Goal: Task Accomplishment & Management: Complete application form

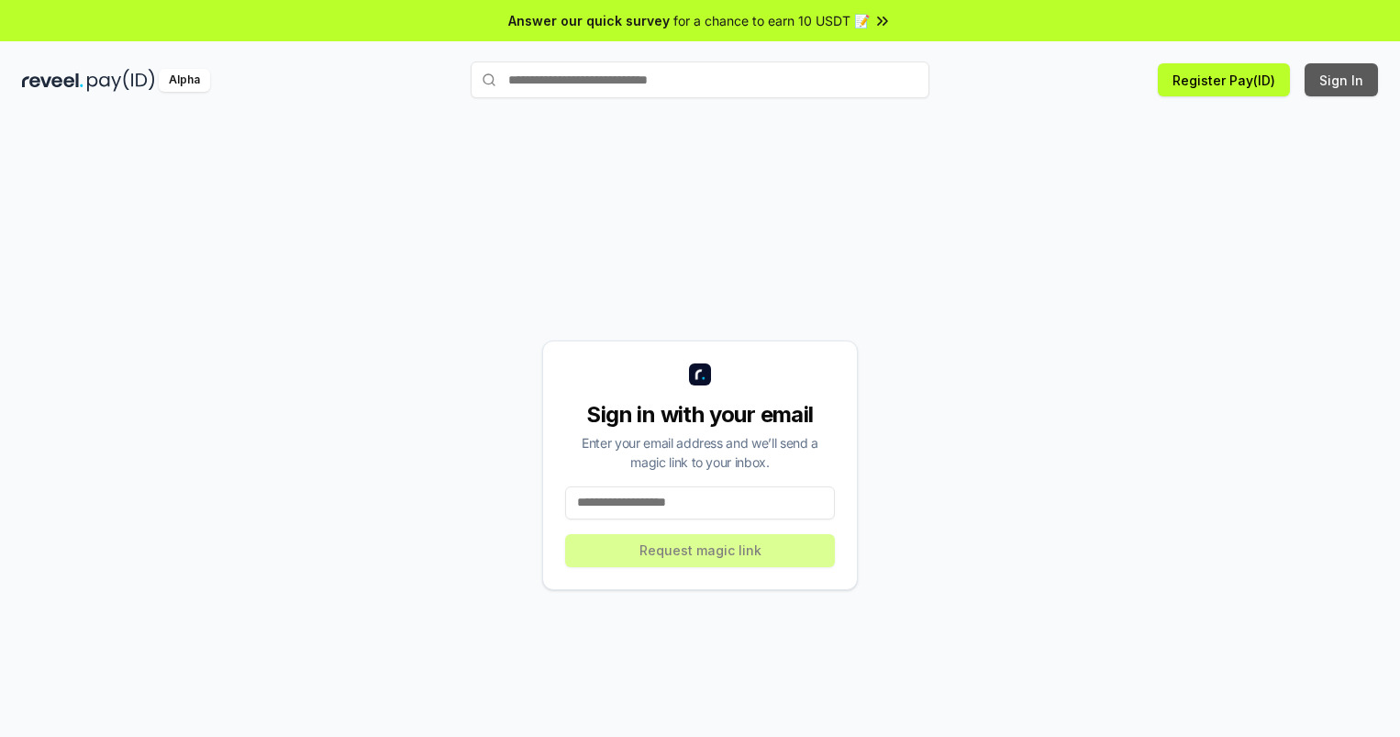
click at [1342, 80] on button "Sign In" at bounding box center [1340, 79] width 73 height 33
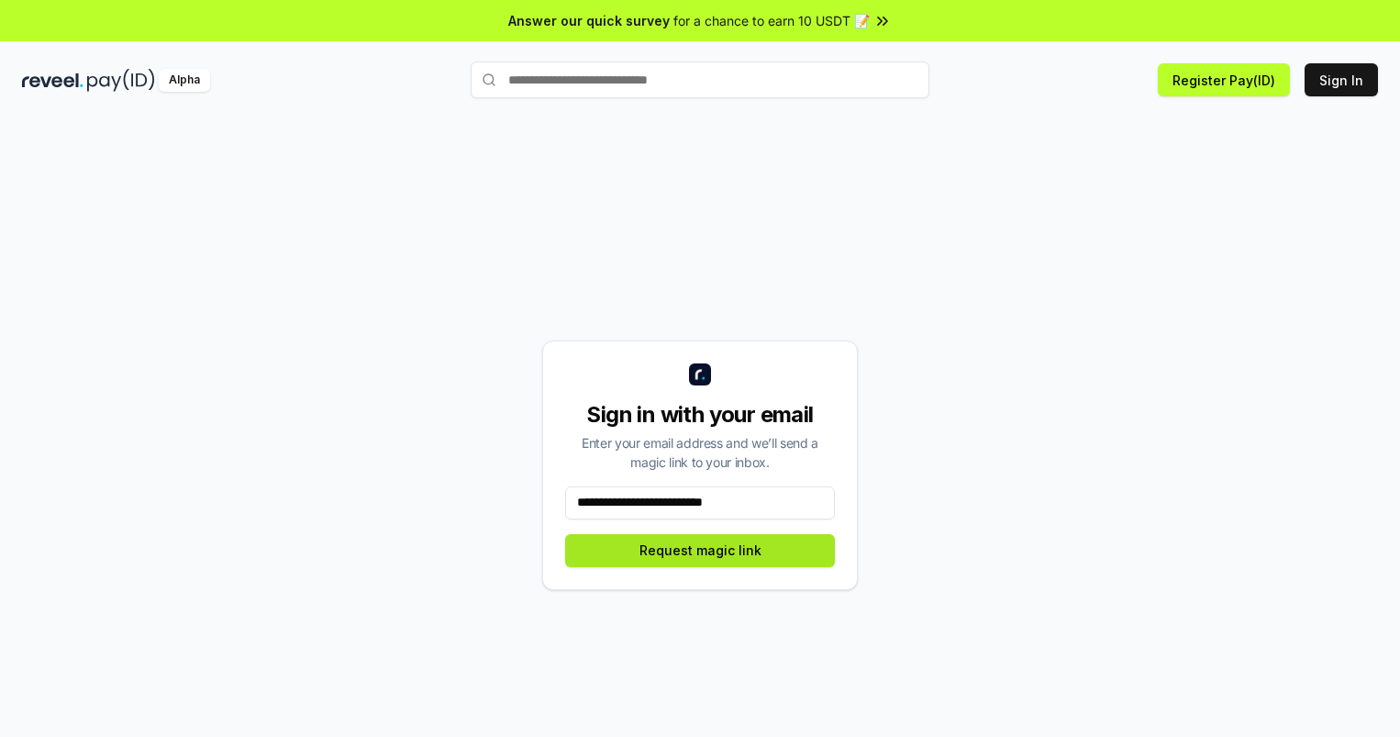
type input "**********"
click at [700, 549] on button "Request magic link" at bounding box center [700, 550] width 270 height 33
